Goal: Task Accomplishment & Management: Complete application form

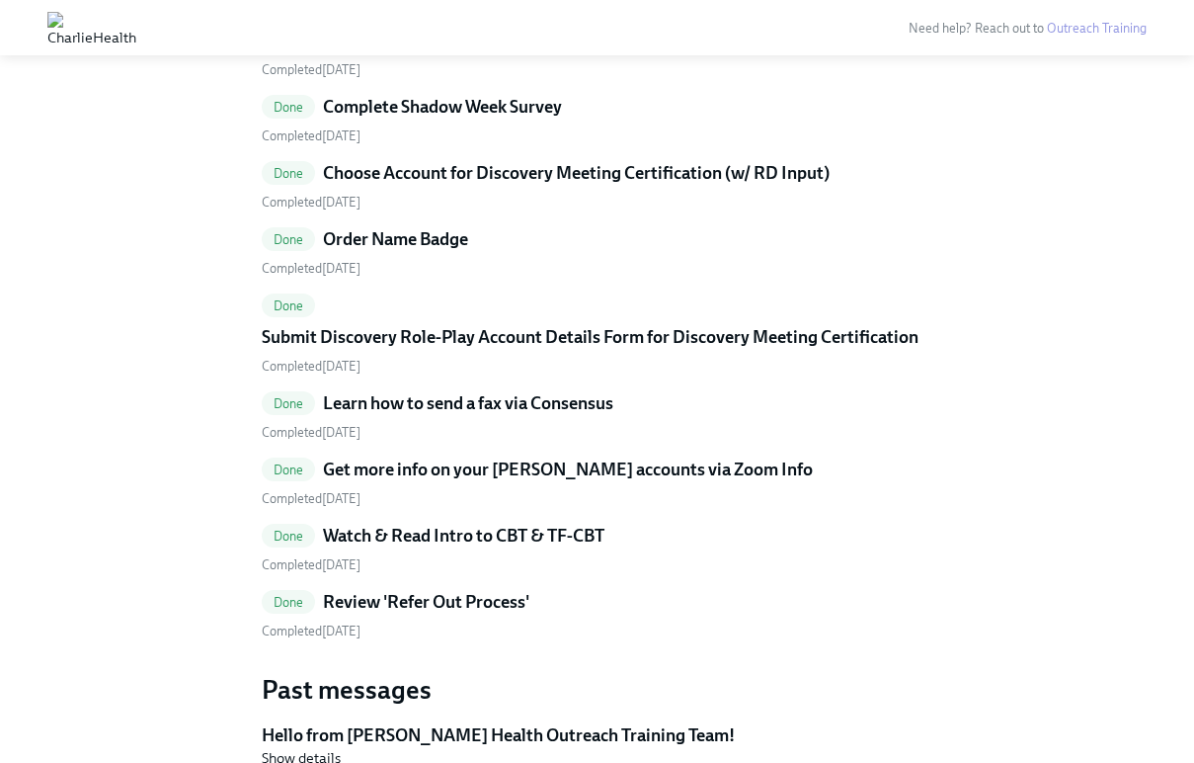
scroll to position [2601, 0]
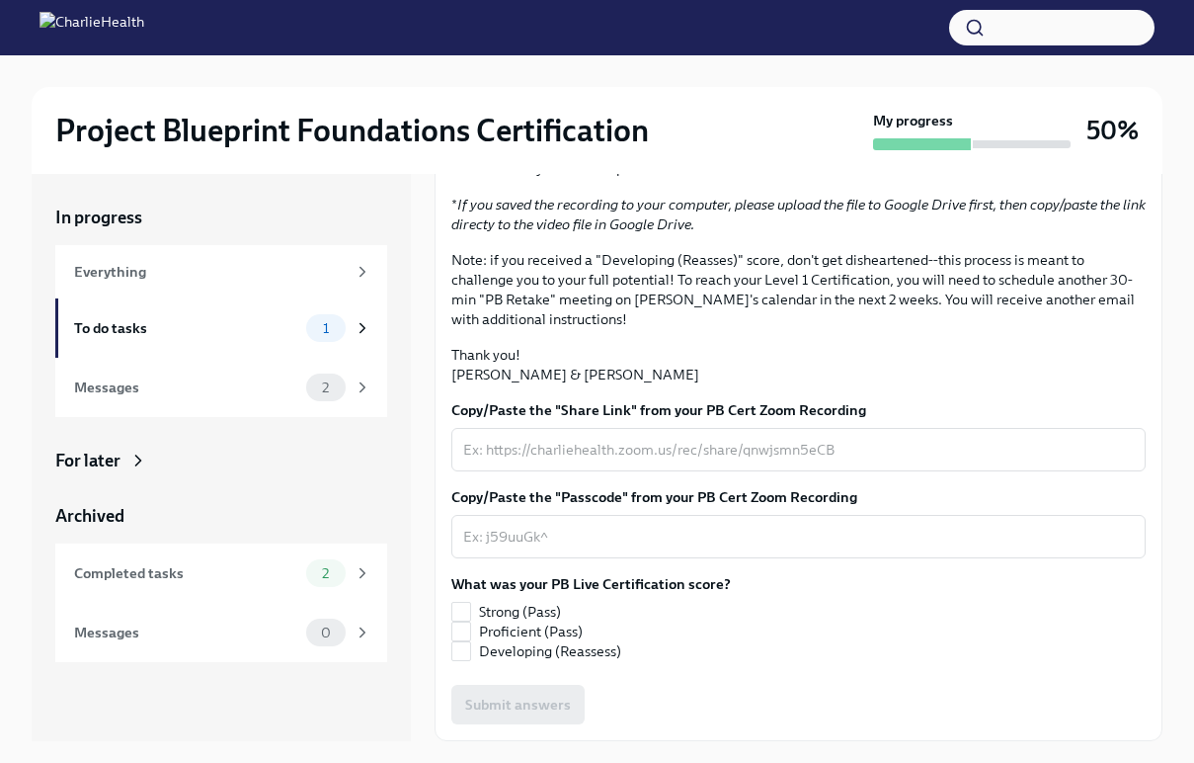
scroll to position [282, 0]
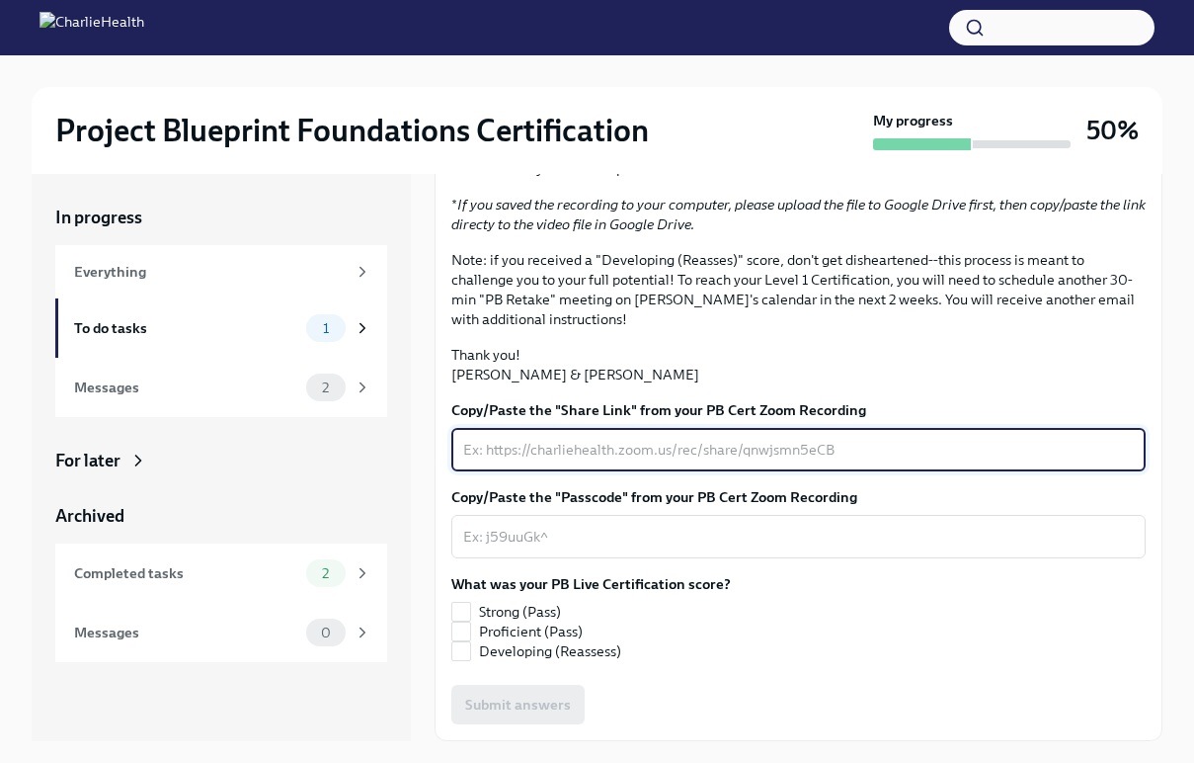
click at [573, 461] on textarea "Copy/Paste the "Share Link" from your PB Cert Zoom Recording" at bounding box center [798, 450] width 671 height 24
paste textarea "[URL][DOMAIN_NAME]"
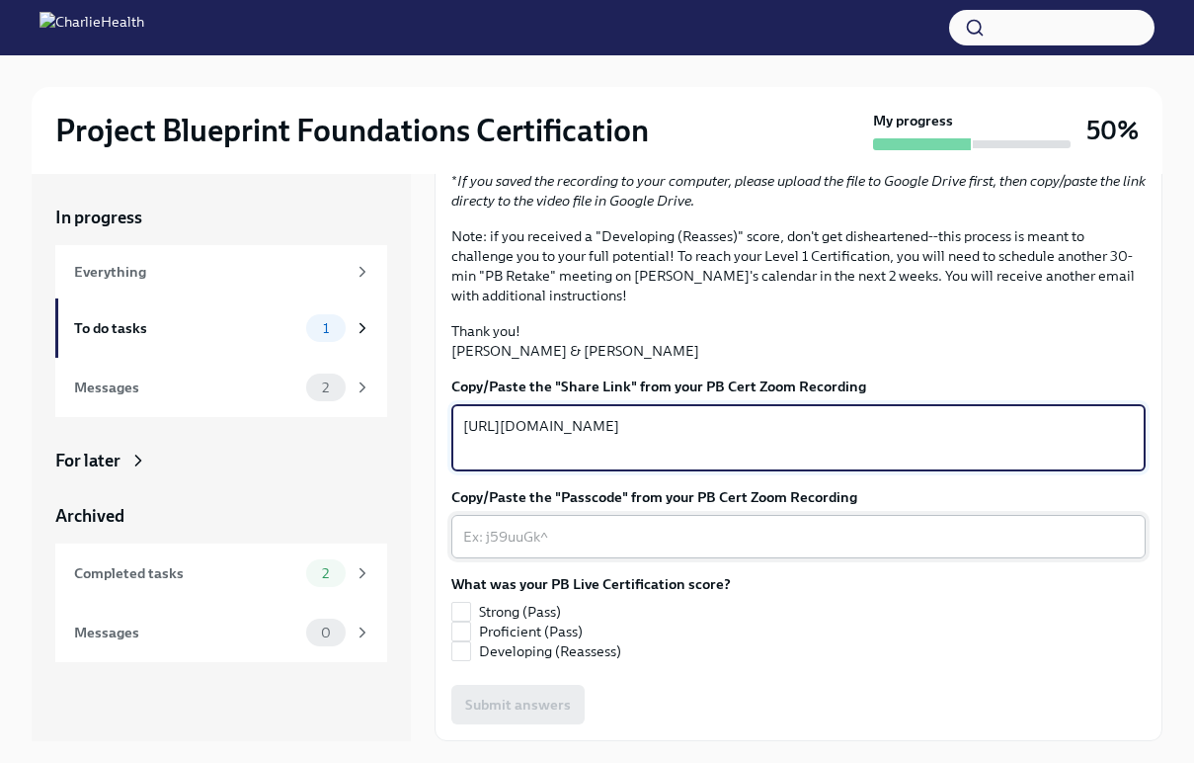
type textarea "https://charliehealth.zoom.us/rec/share/LOCeLVcX2VkT3gf65563X-ltSn52GvhMT7DiO8s…"
click at [575, 548] on textarea "Copy/Paste the "Passcode" from your PB Cert Zoom Recording" at bounding box center [798, 537] width 671 height 24
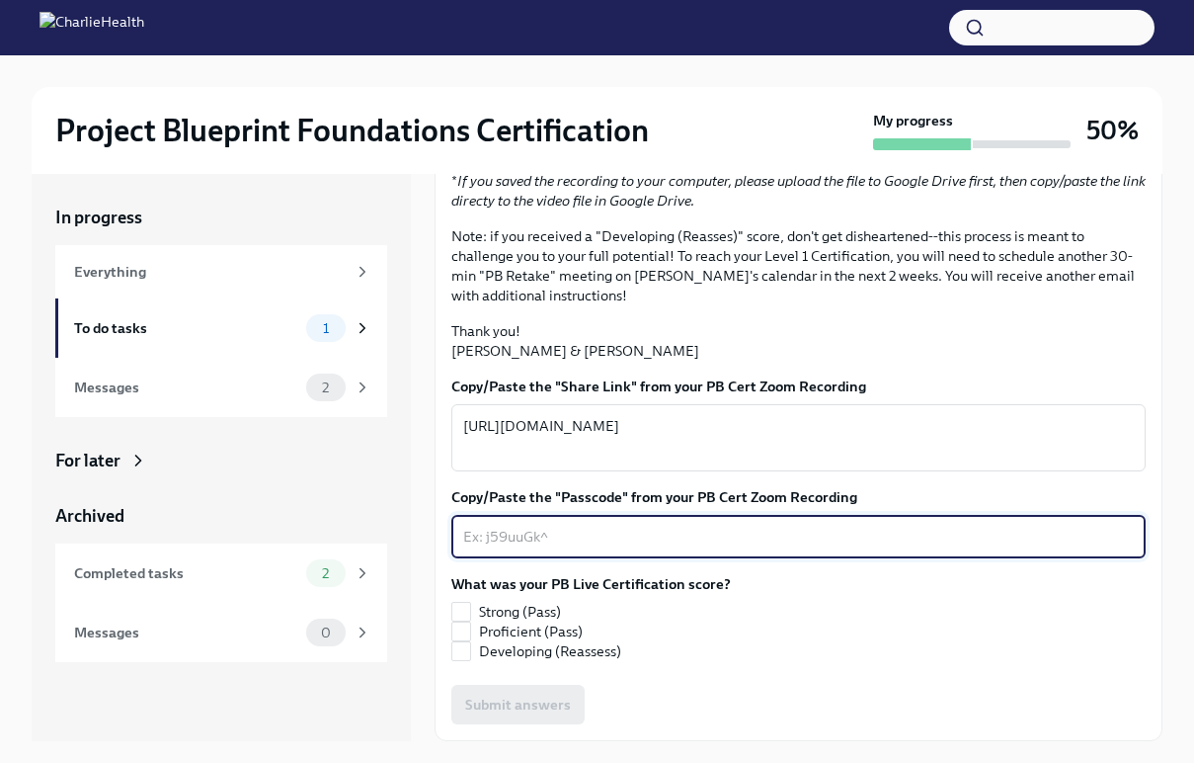
paste textarea "qc*V1Hr%"
type textarea "qc*V1Hr%"
click at [564, 631] on span "Proficient (Pass)" at bounding box center [531, 631] width 104 height 20
click at [470, 631] on input "Proficient (Pass)" at bounding box center [461, 631] width 18 height 18
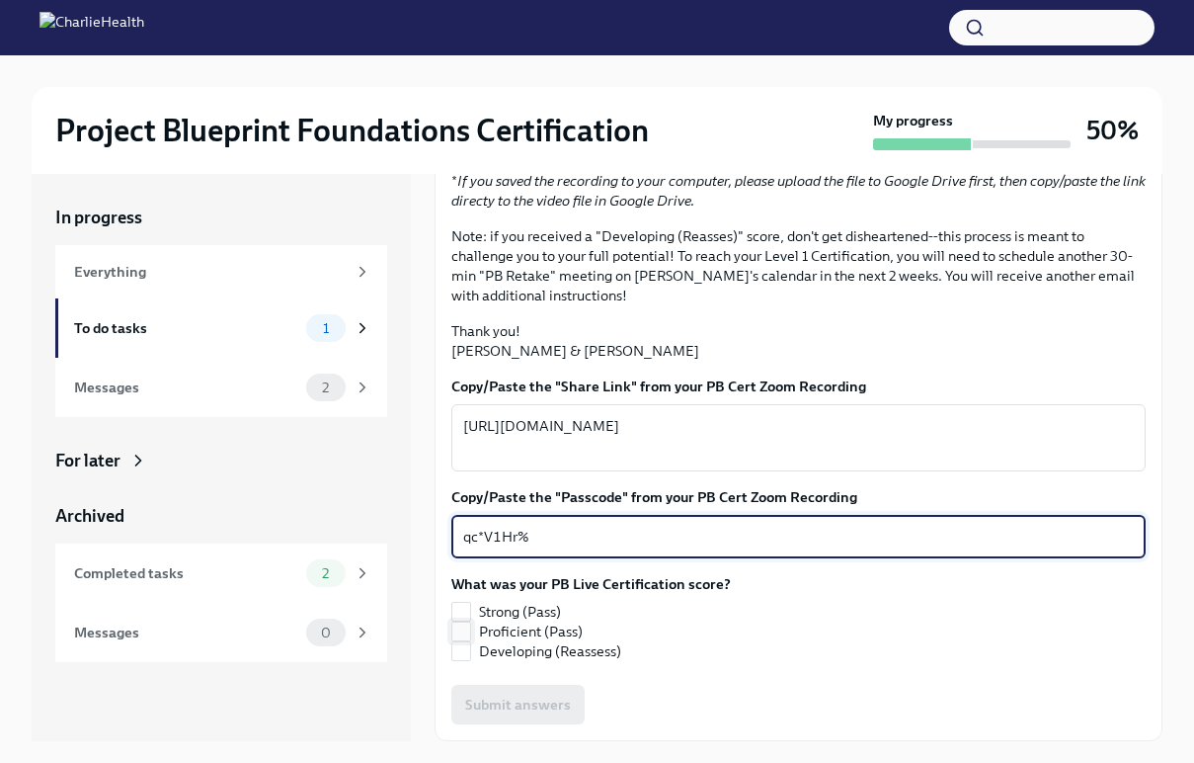
checkbox input "true"
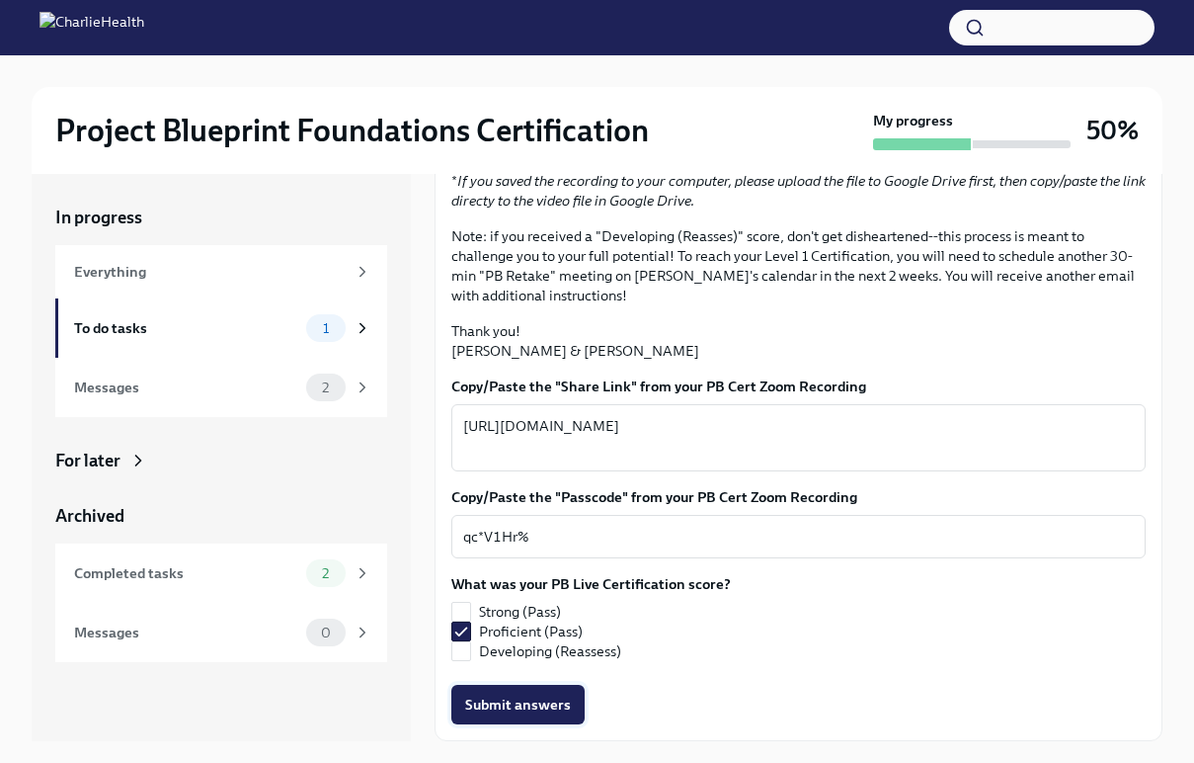
click at [549, 703] on span "Submit answers" at bounding box center [518, 704] width 106 height 20
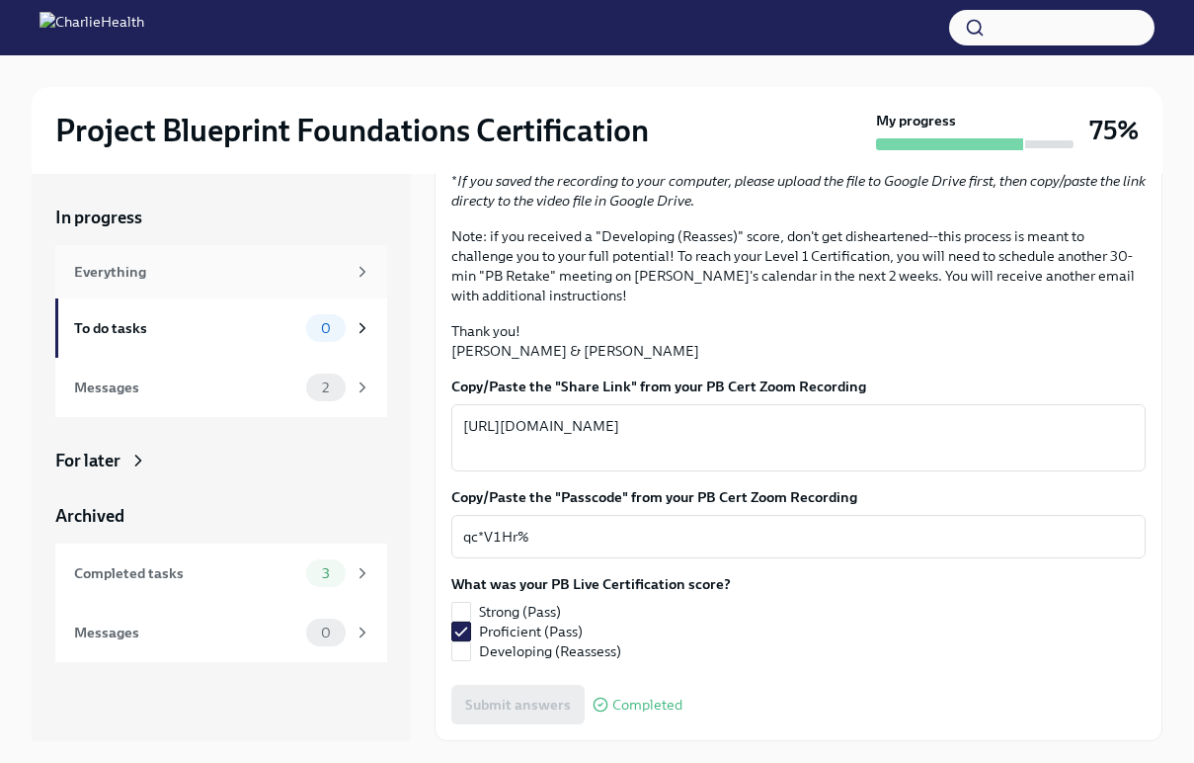
click at [215, 286] on div "Everything" at bounding box center [221, 271] width 332 height 53
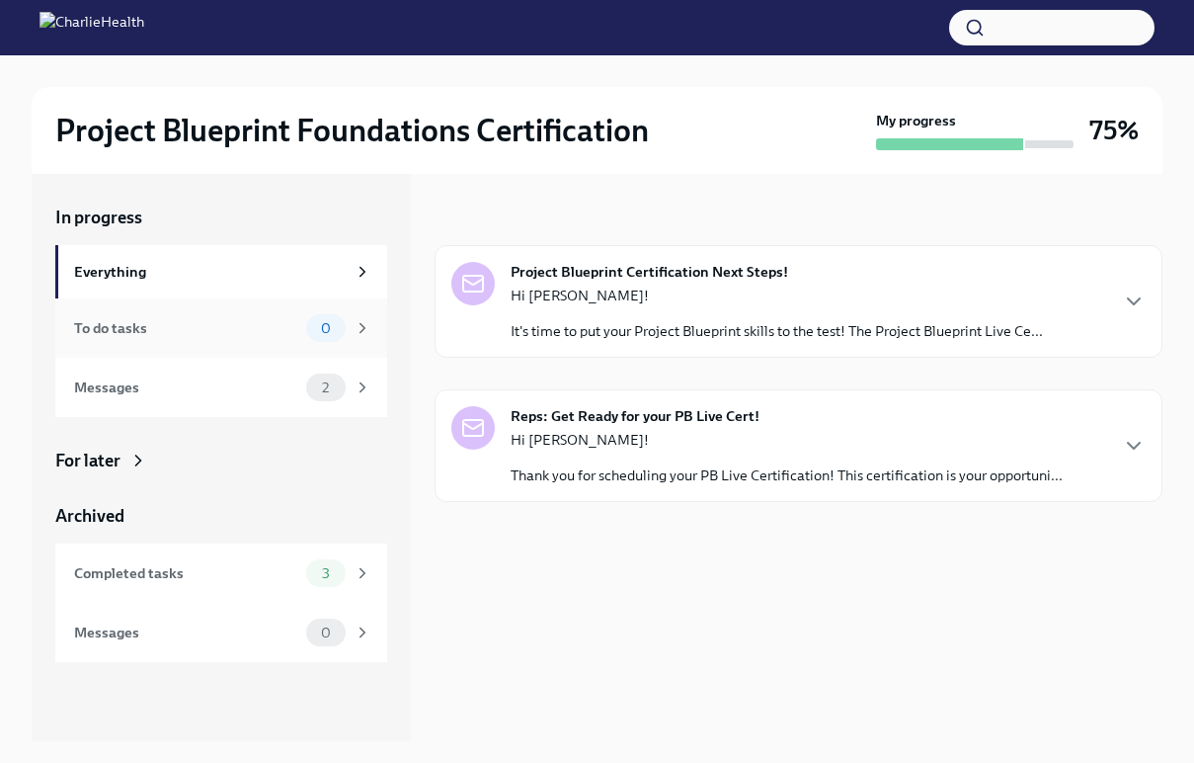
click at [217, 352] on div "To do tasks 0" at bounding box center [221, 327] width 332 height 59
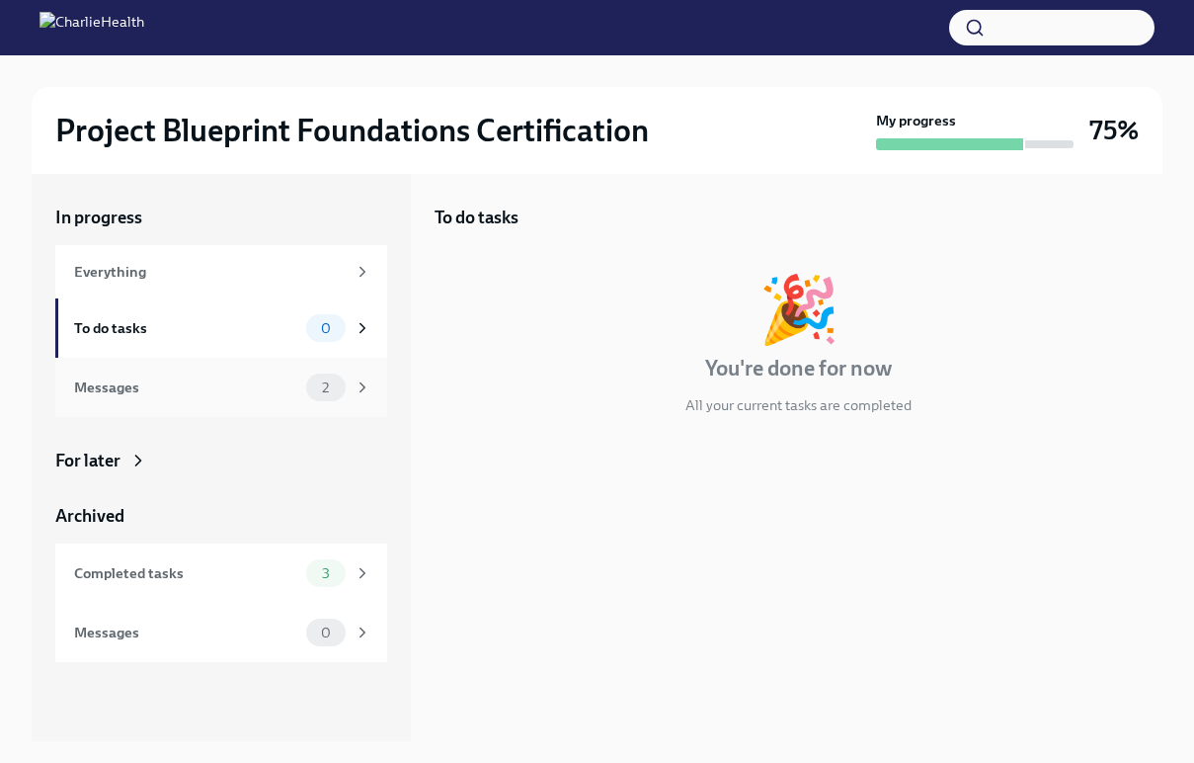
click at [229, 398] on div "Messages 2" at bounding box center [222, 387] width 297 height 28
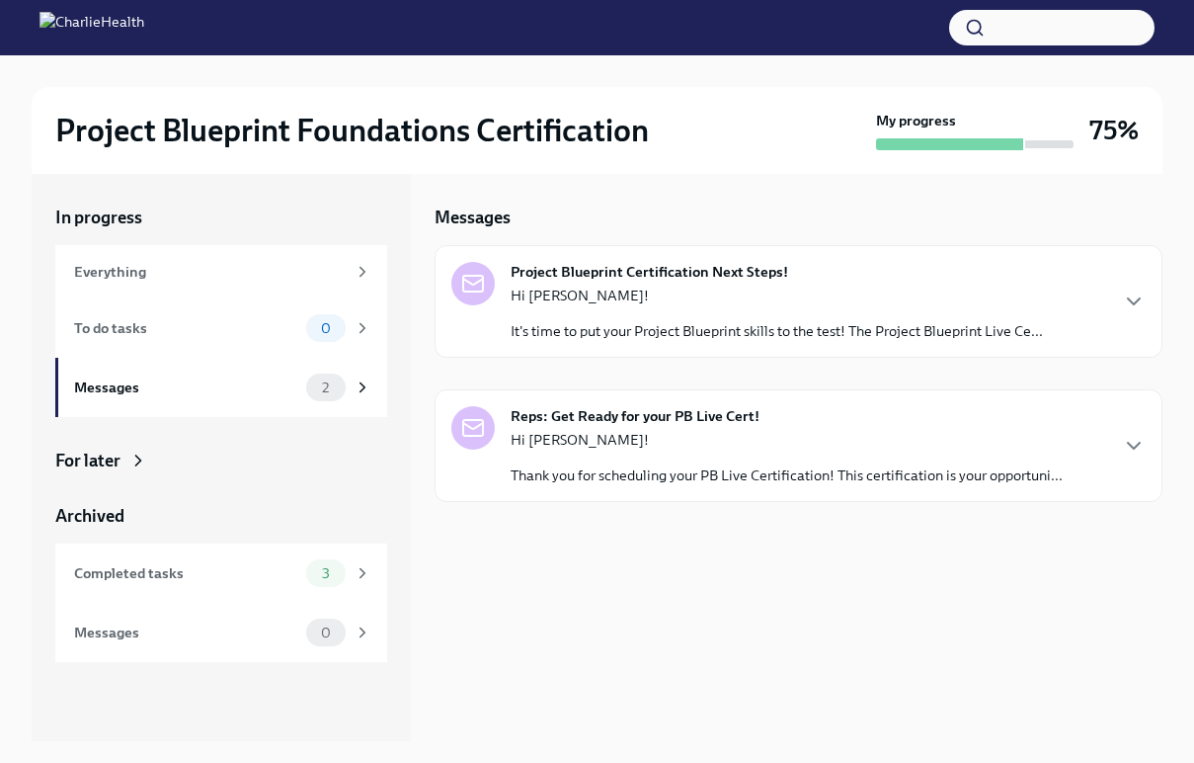
click at [773, 345] on div "Project Blueprint Certification Next Steps! Hi Darby! It's time to put your Pro…" at bounding box center [799, 301] width 728 height 113
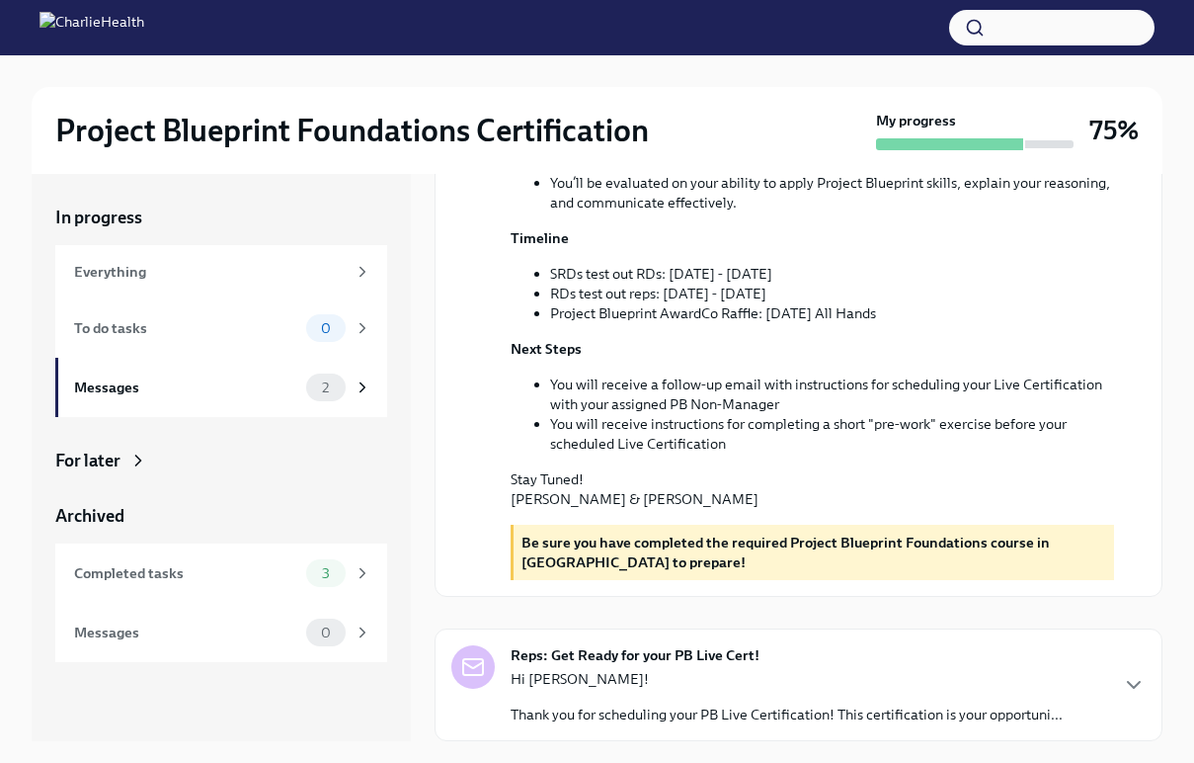
scroll to position [2, 0]
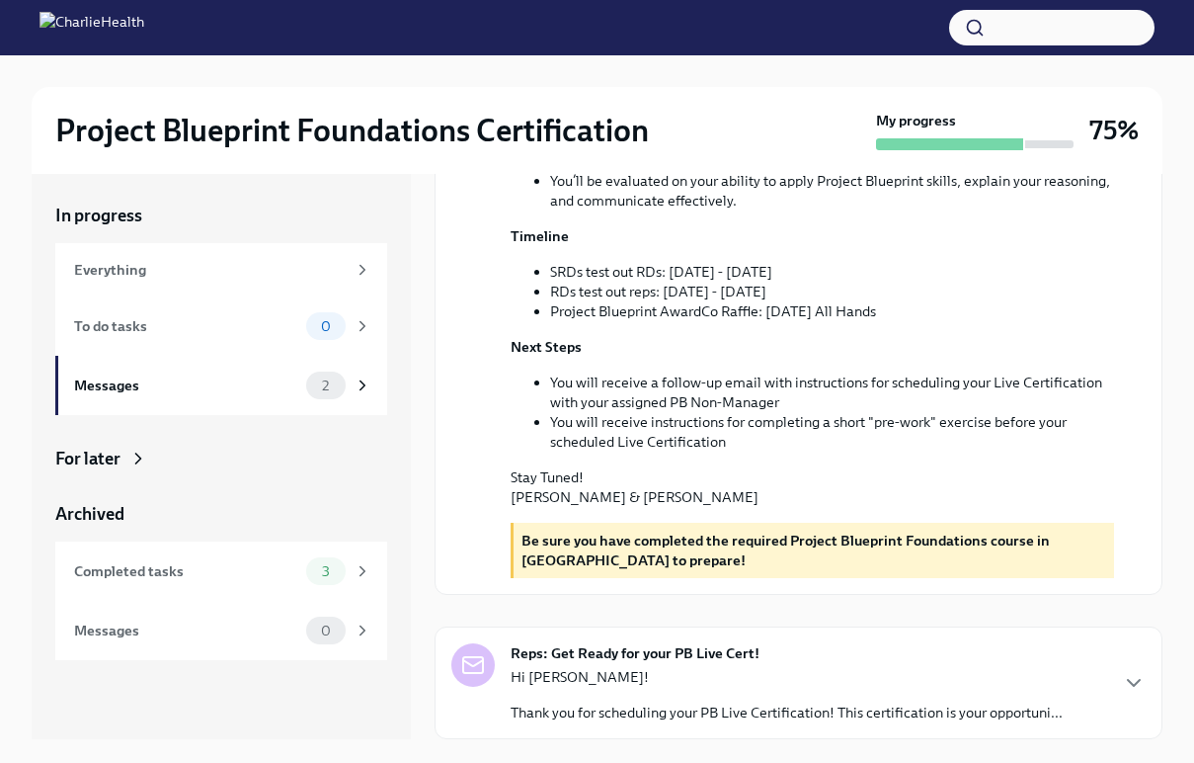
click at [698, 691] on div "Hi Darby! Thank you for scheduling your PB Live Certification! This certificati…" at bounding box center [787, 694] width 552 height 55
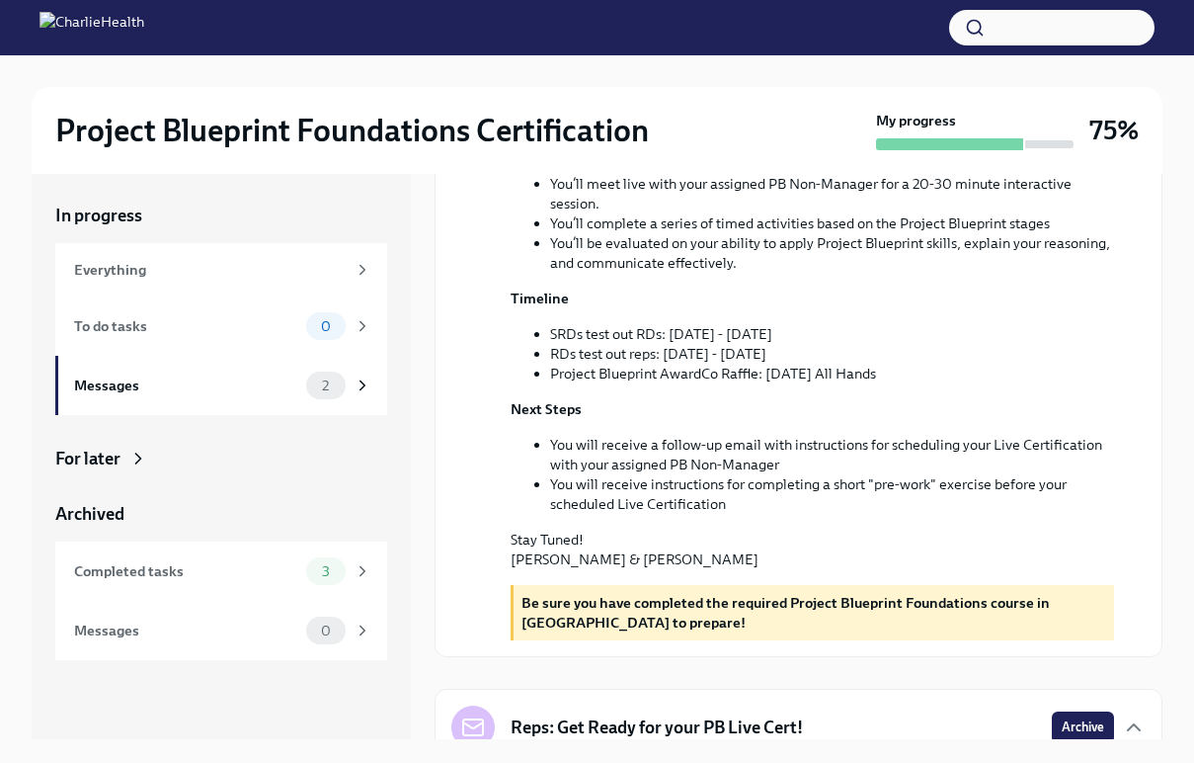
scroll to position [0, 0]
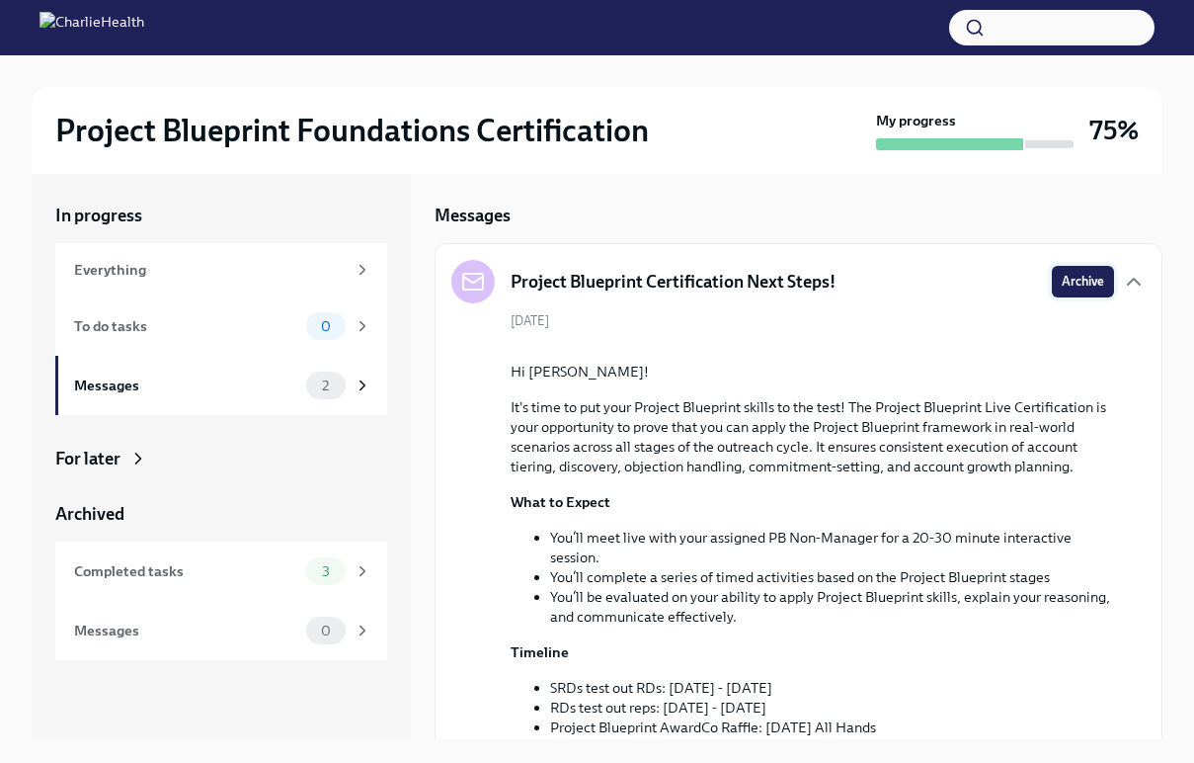
click at [1081, 271] on button "Archive" at bounding box center [1083, 282] width 62 height 32
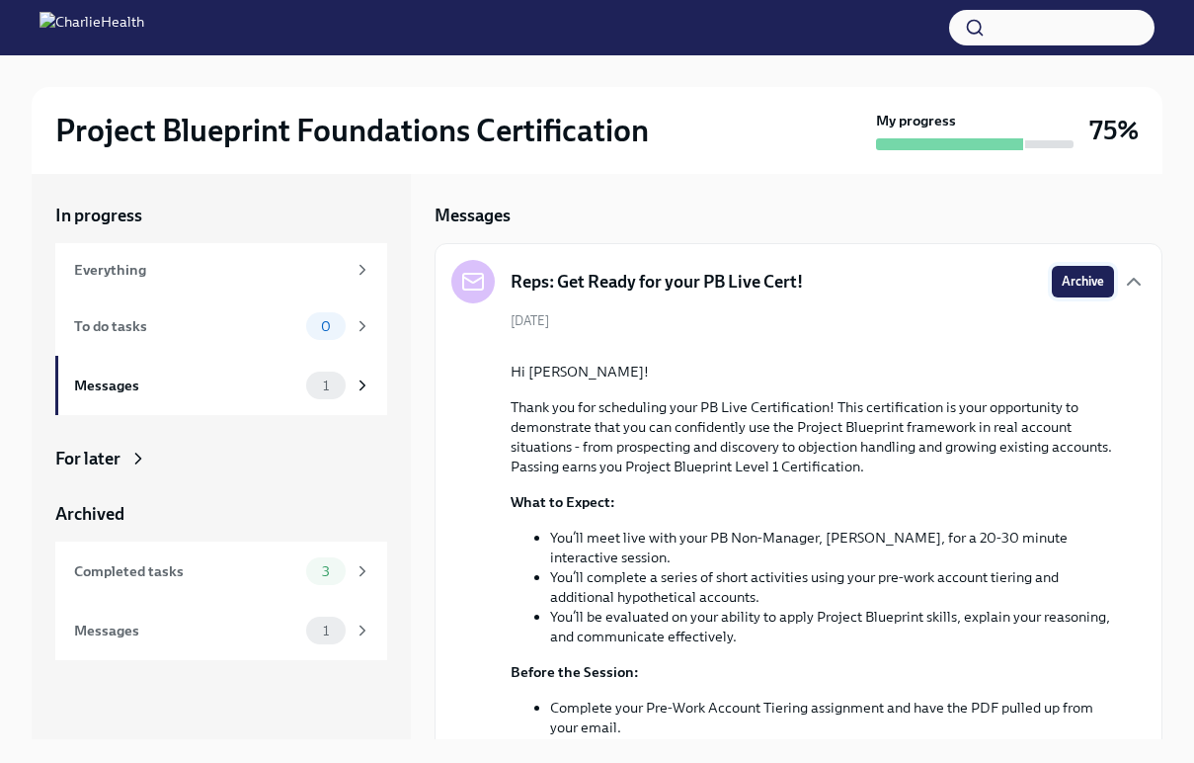
click at [1067, 292] on button "Archive" at bounding box center [1083, 282] width 62 height 32
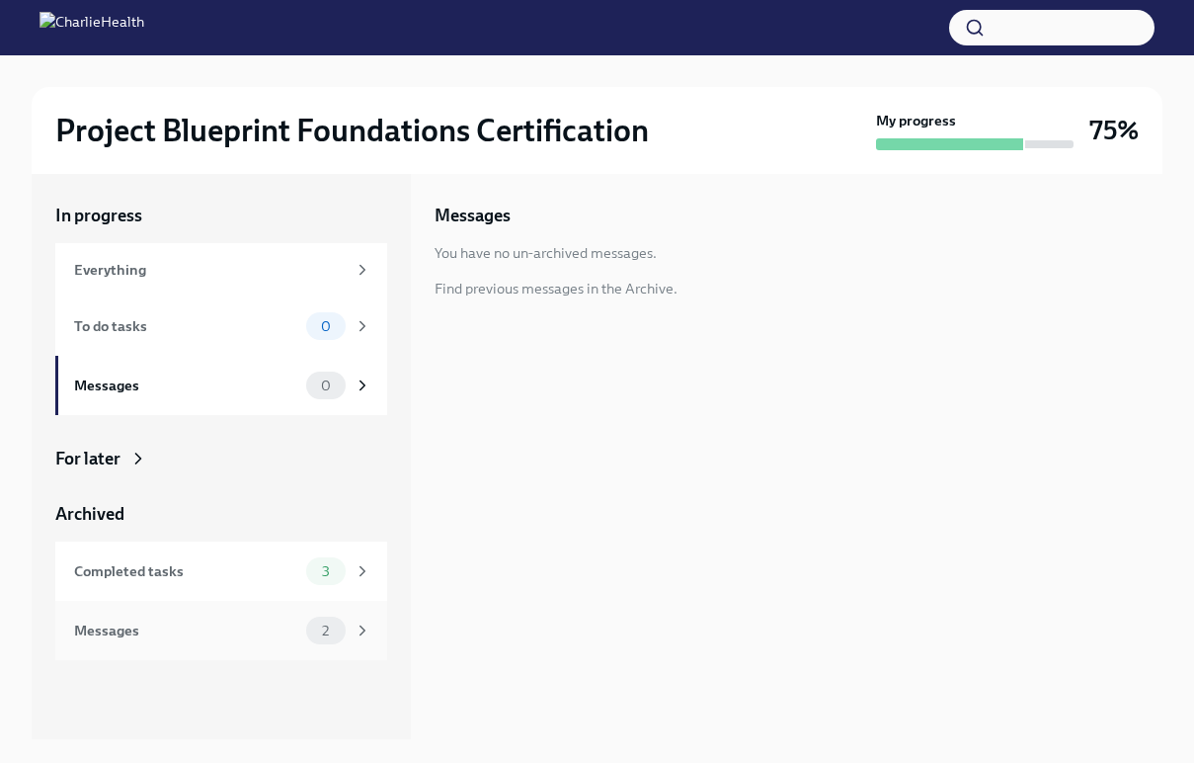
click at [190, 645] on div "Messages 2" at bounding box center [221, 630] width 332 height 59
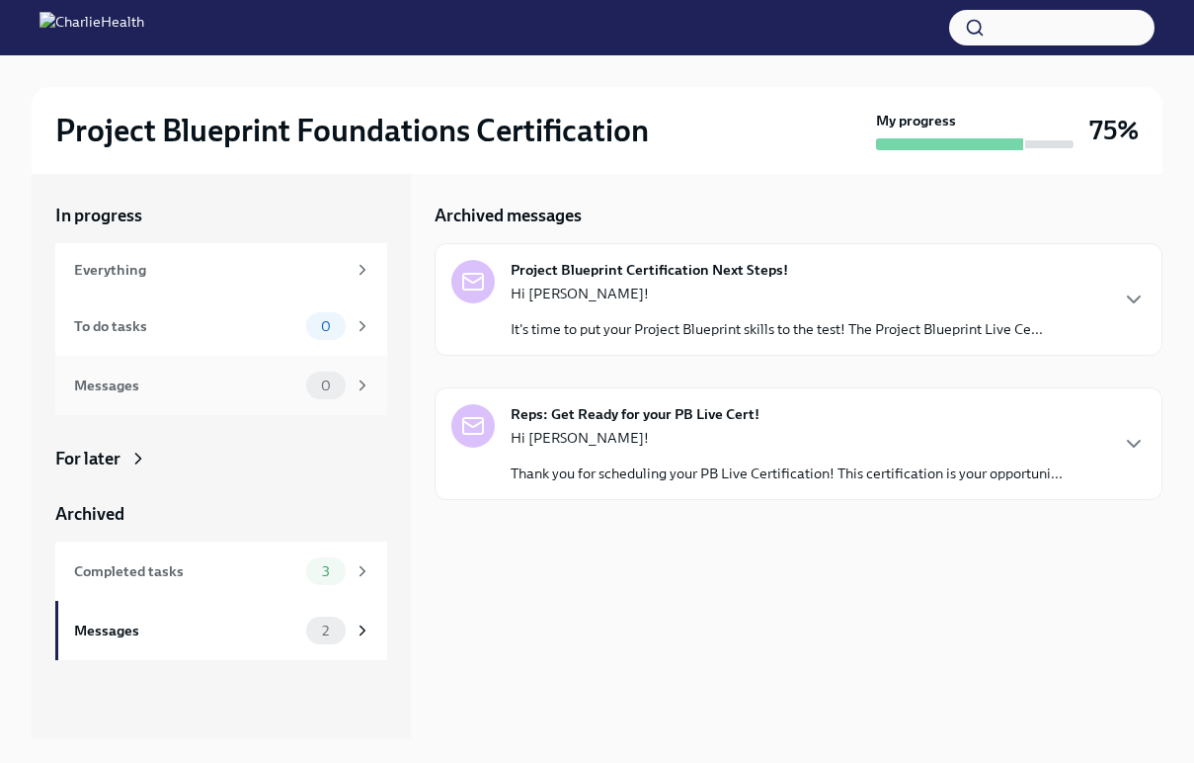
click at [271, 356] on div "Messages 0" at bounding box center [221, 385] width 332 height 59
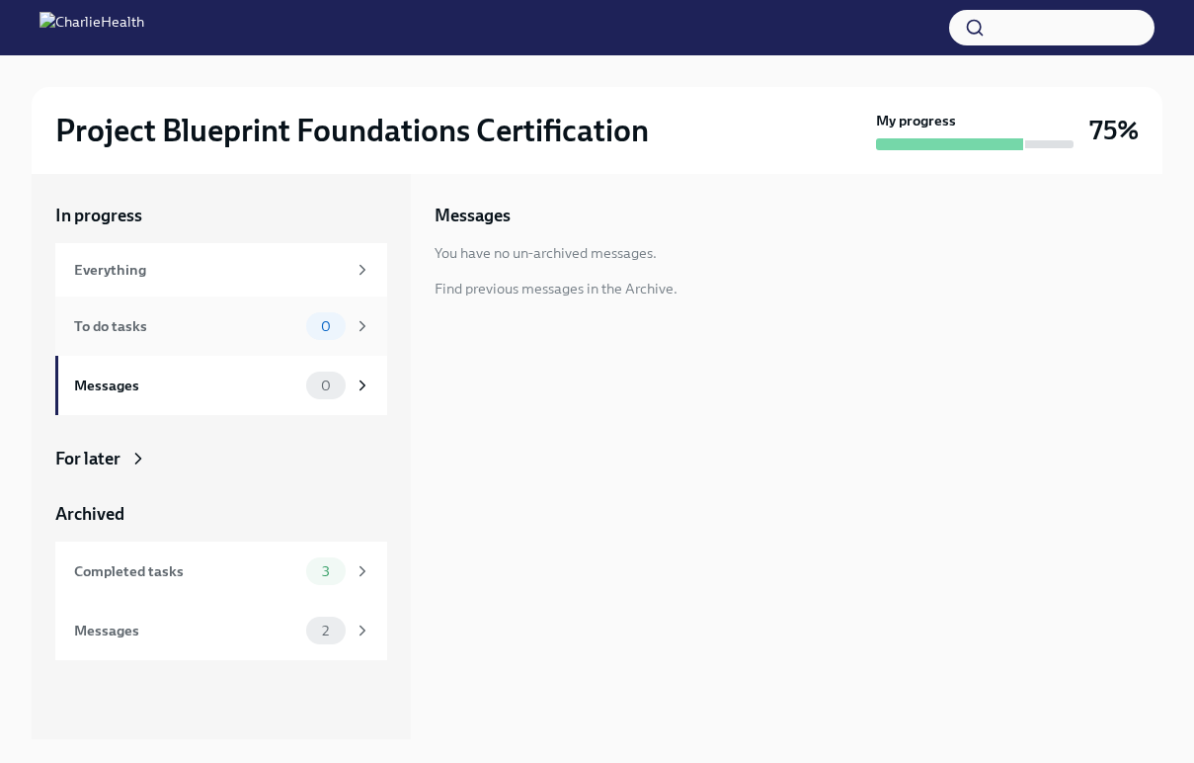
click at [255, 320] on div "To do tasks" at bounding box center [186, 326] width 224 height 22
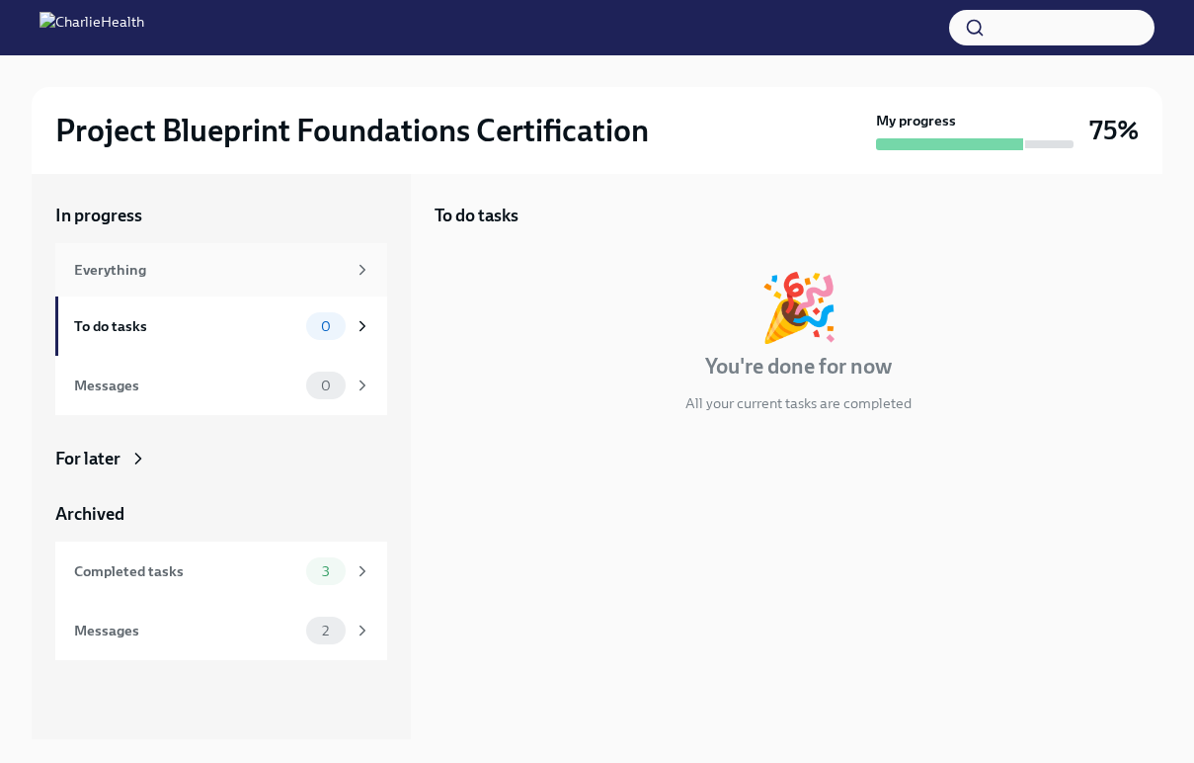
click at [252, 270] on div "Everything" at bounding box center [210, 270] width 272 height 22
